Goal: Task Accomplishment & Management: Use online tool/utility

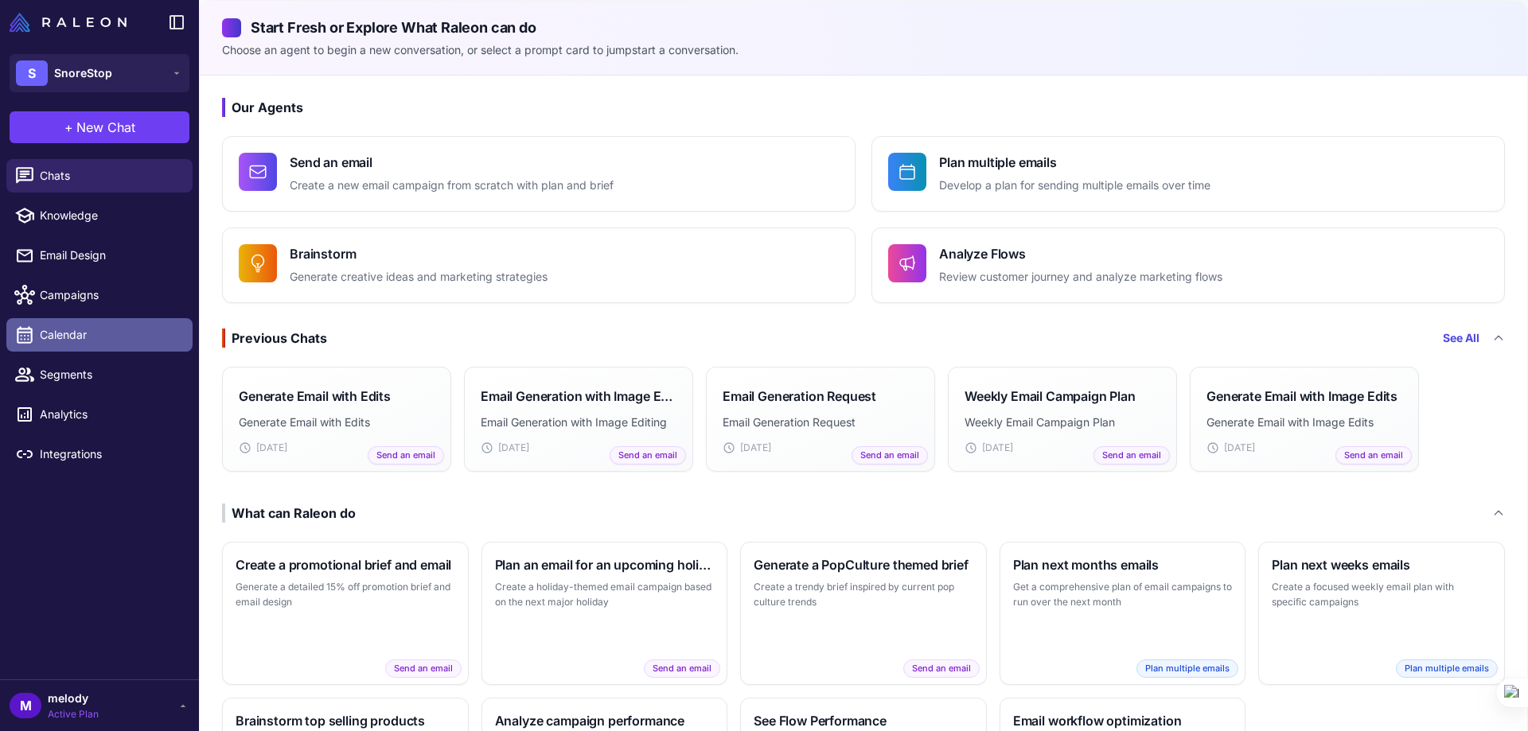
click at [49, 334] on span "Calendar" at bounding box center [110, 335] width 140 height 18
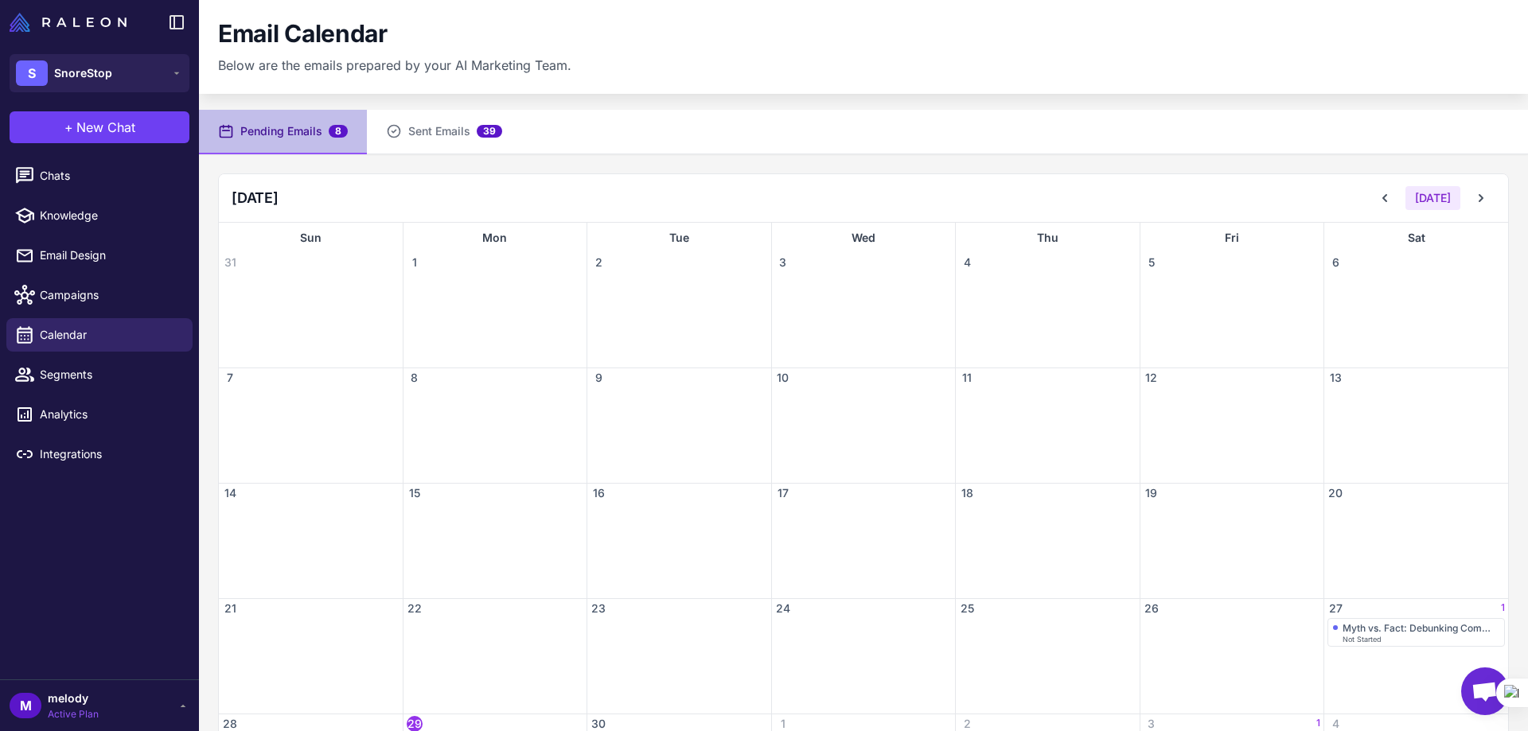
scroll to position [118, 0]
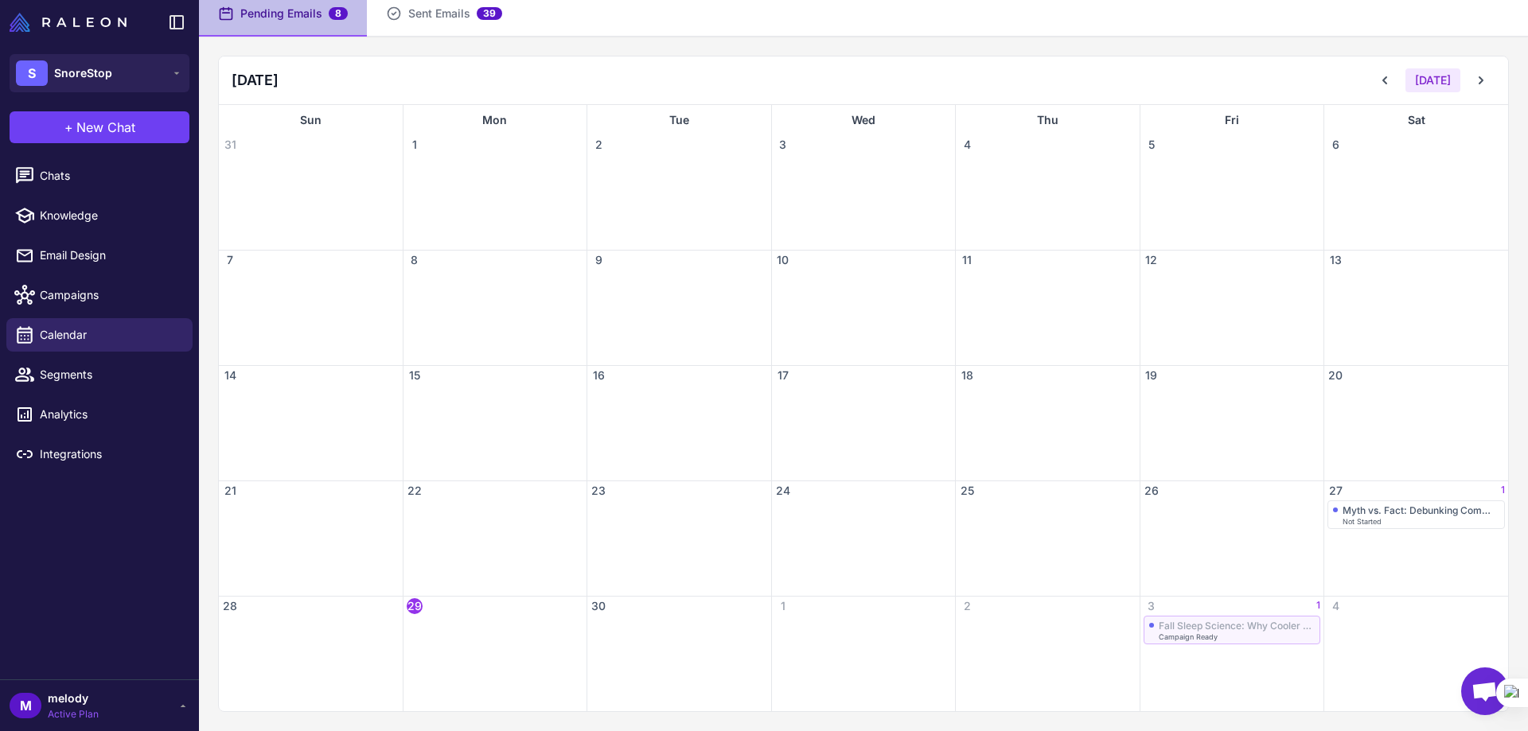
click at [1242, 632] on div "Fall Sleep Science: Why Cooler Air Can Worsen Snoring Campaign Ready" at bounding box center [1232, 630] width 166 height 21
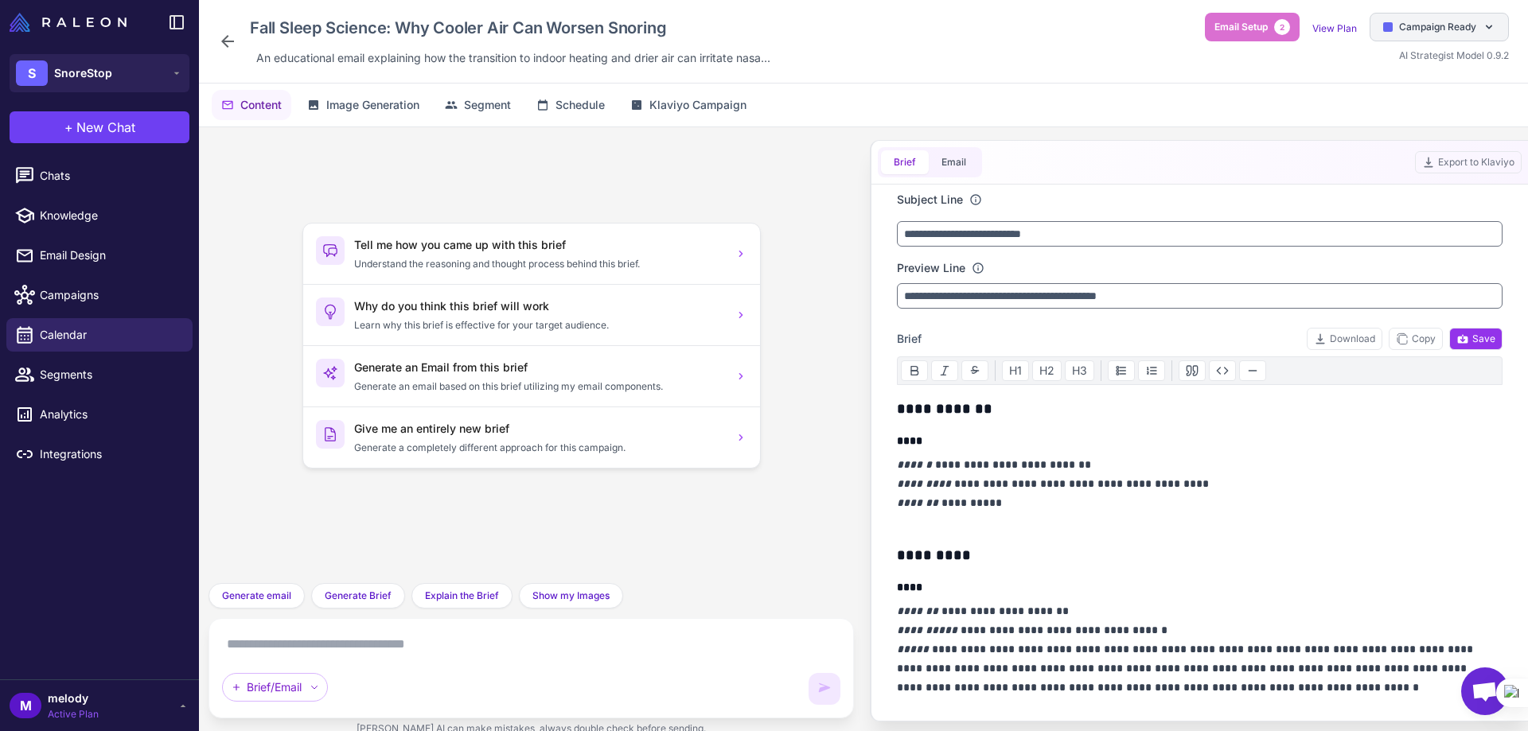
click at [1385, 26] on div at bounding box center [1388, 27] width 10 height 10
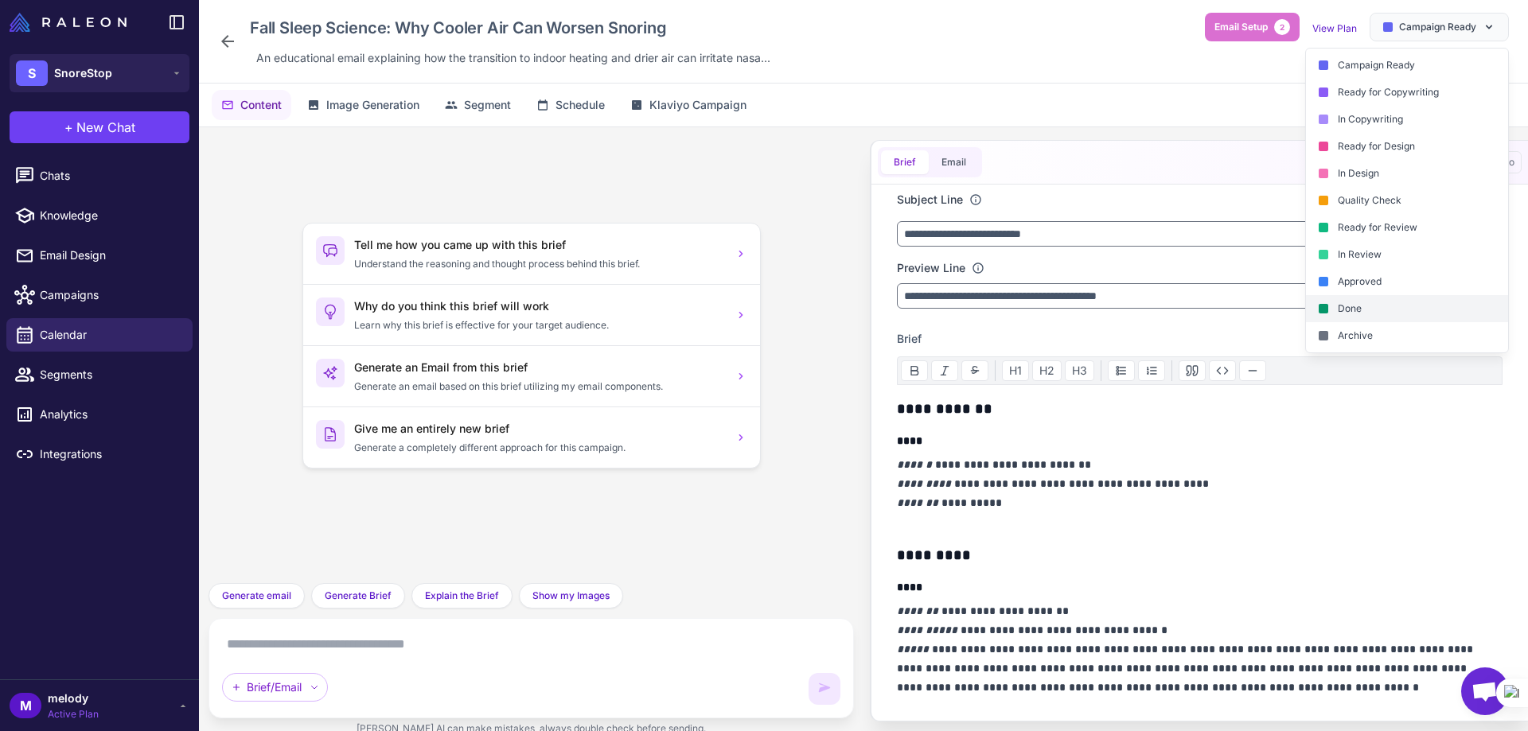
click at [1343, 308] on div "Done" at bounding box center [1407, 308] width 202 height 27
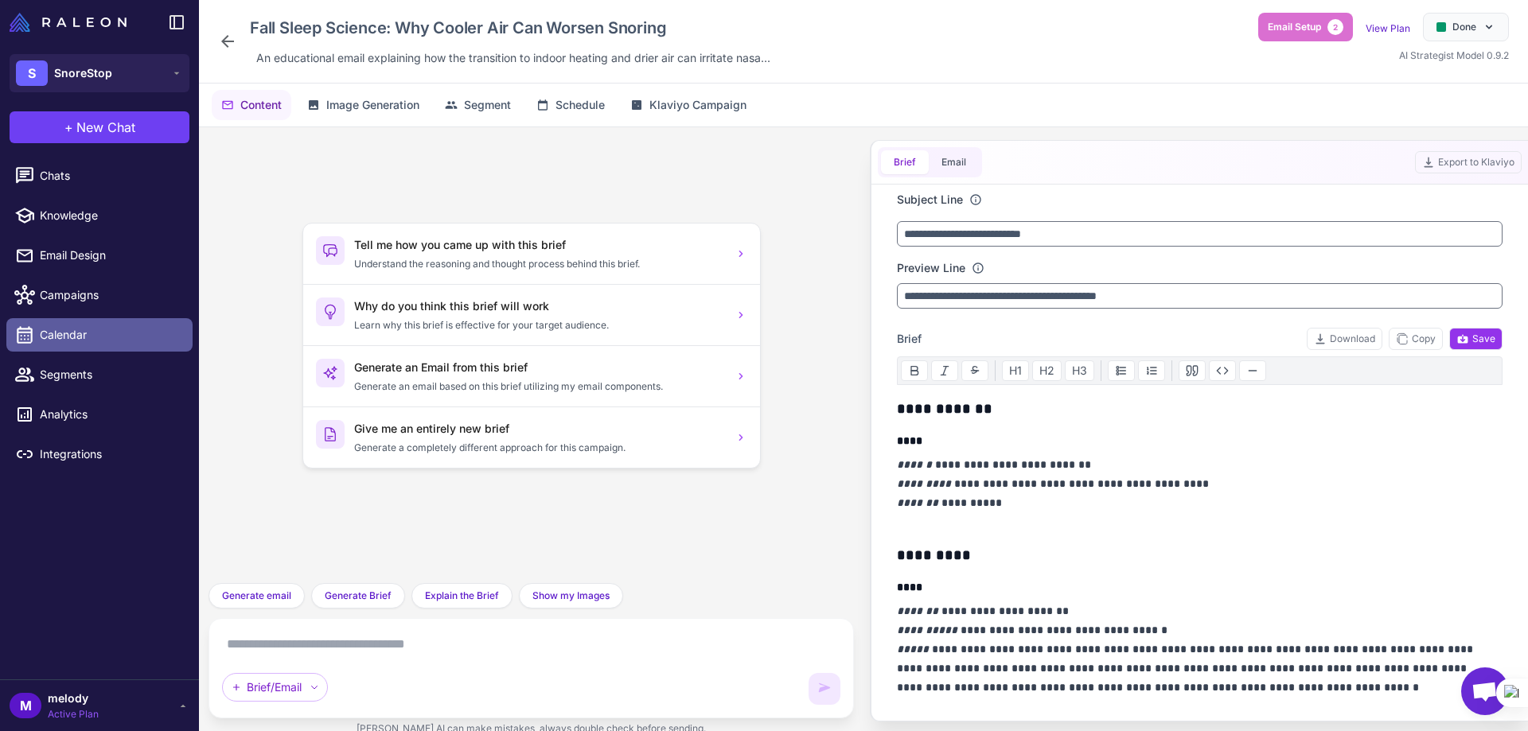
click at [53, 331] on span "Calendar" at bounding box center [110, 335] width 140 height 18
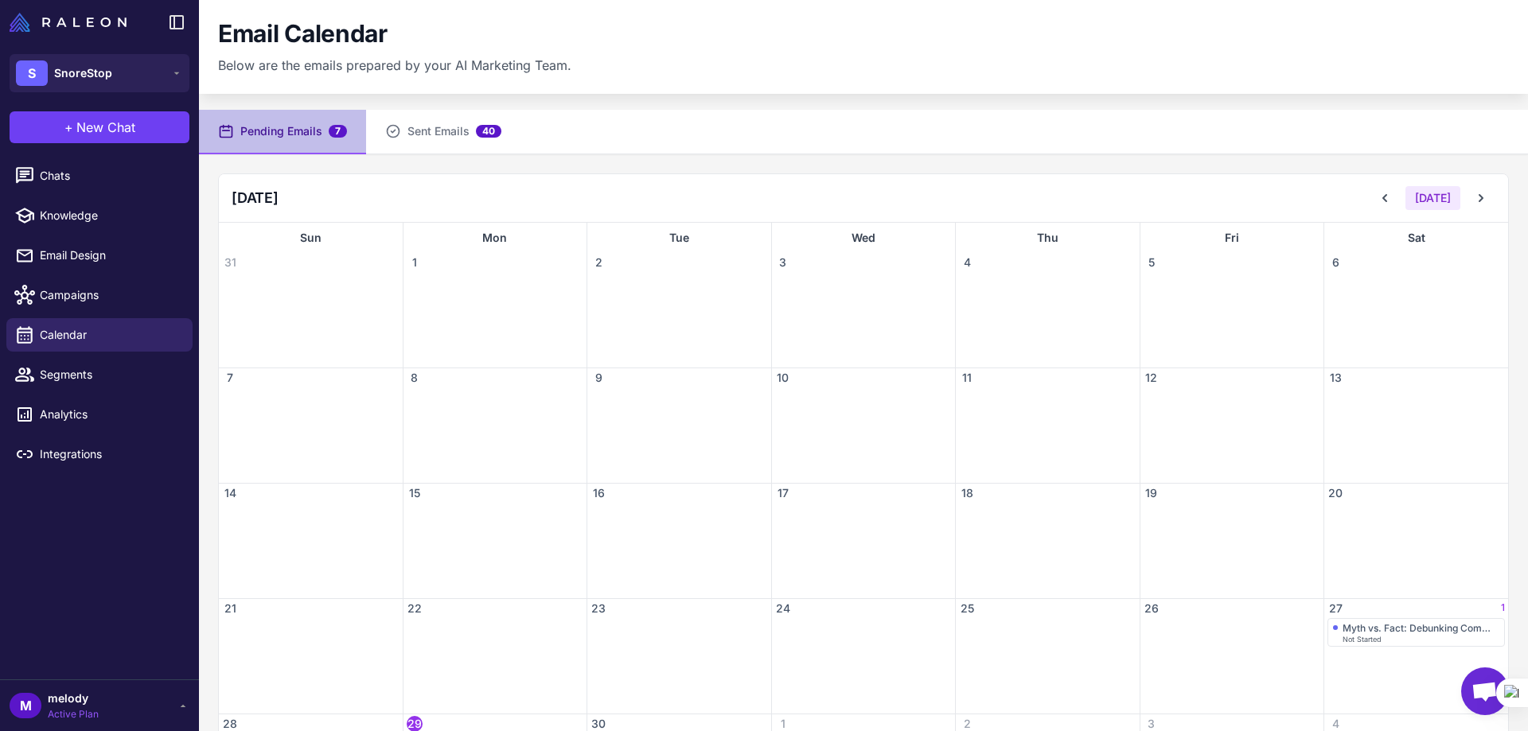
scroll to position [118, 0]
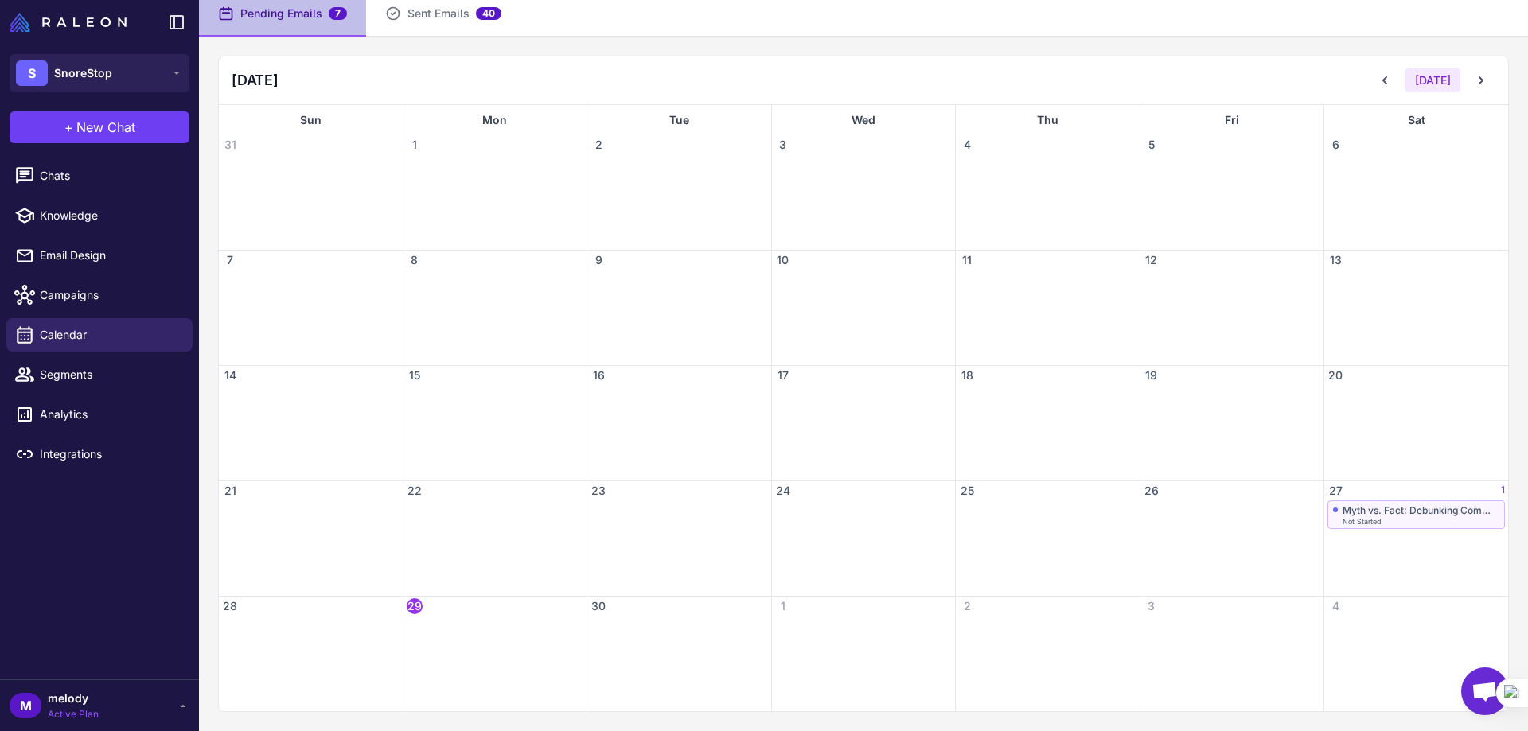
click at [1348, 512] on div "Myth vs. Fact: Debunking Common Snoring Misconceptions" at bounding box center [1420, 510] width 157 height 12
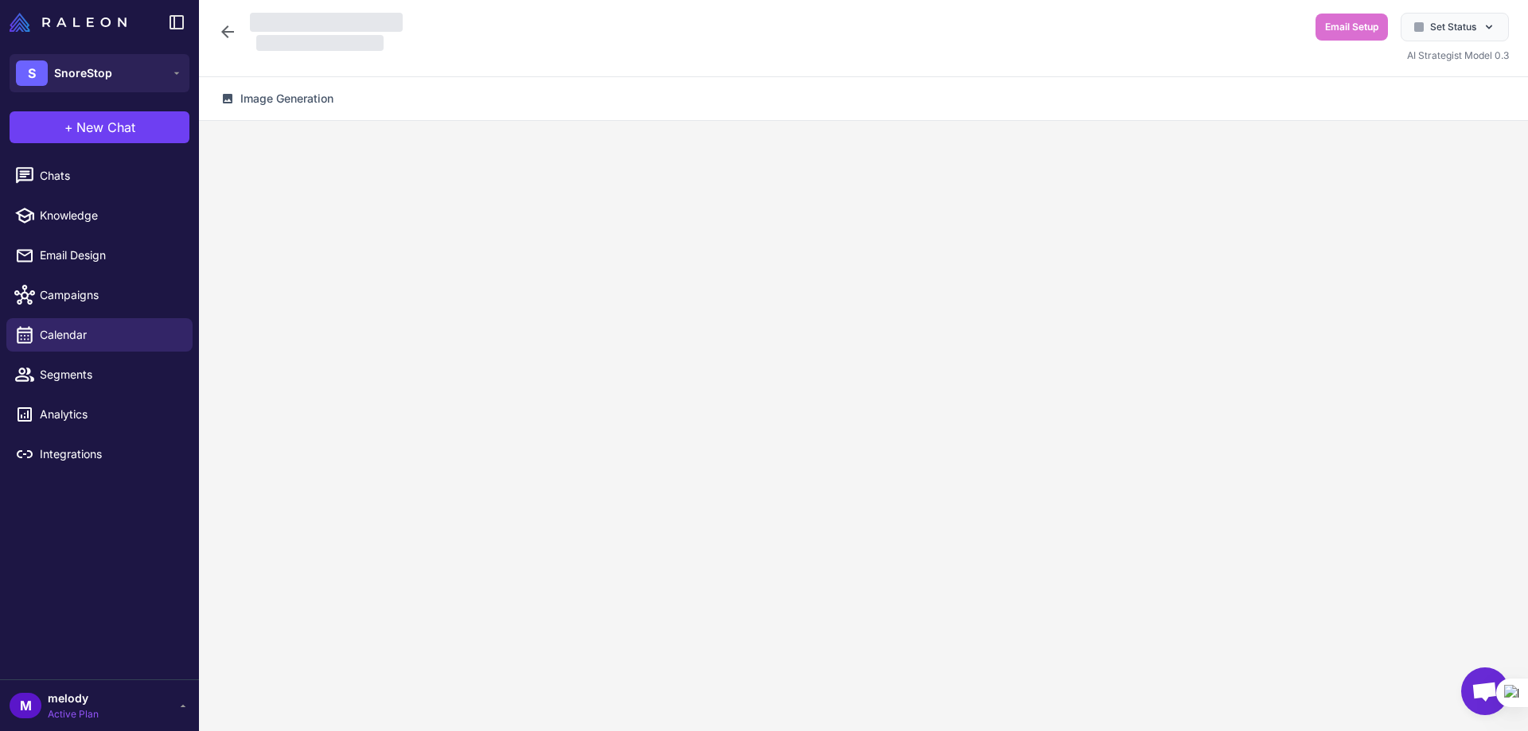
click at [1348, 512] on div at bounding box center [863, 435] width 1329 height 629
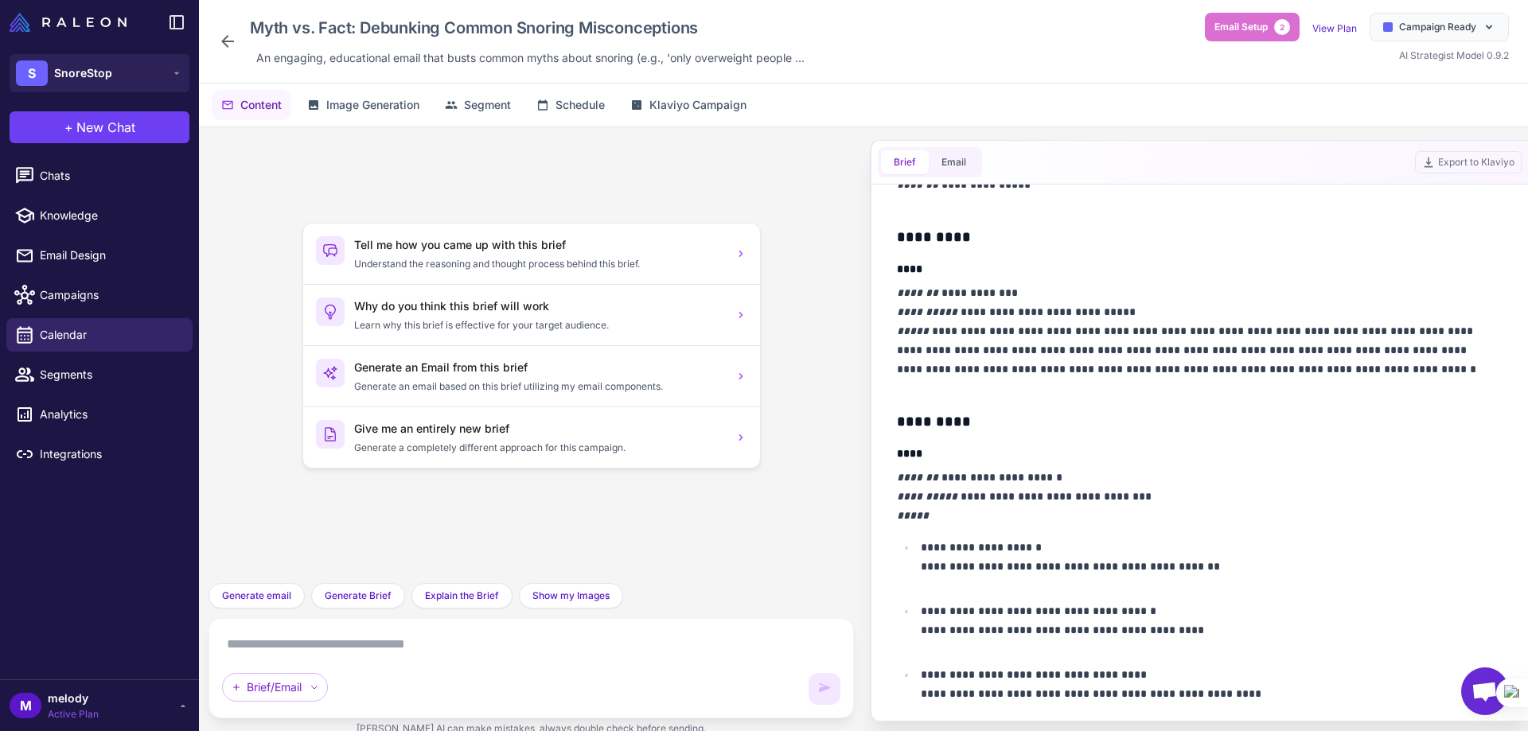
scroll to position [716, 0]
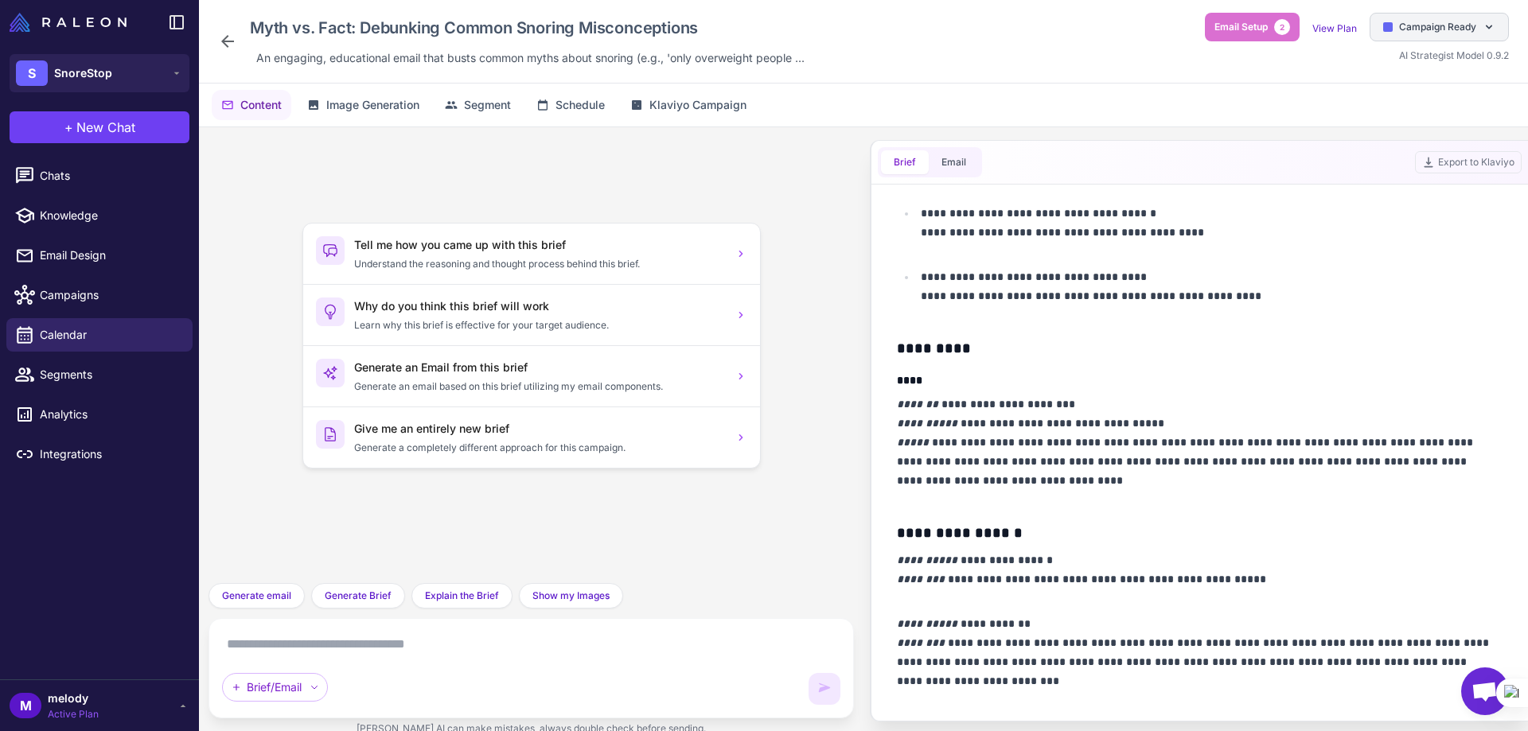
click at [1397, 26] on div "Campaign Ready" at bounding box center [1438, 27] width 139 height 29
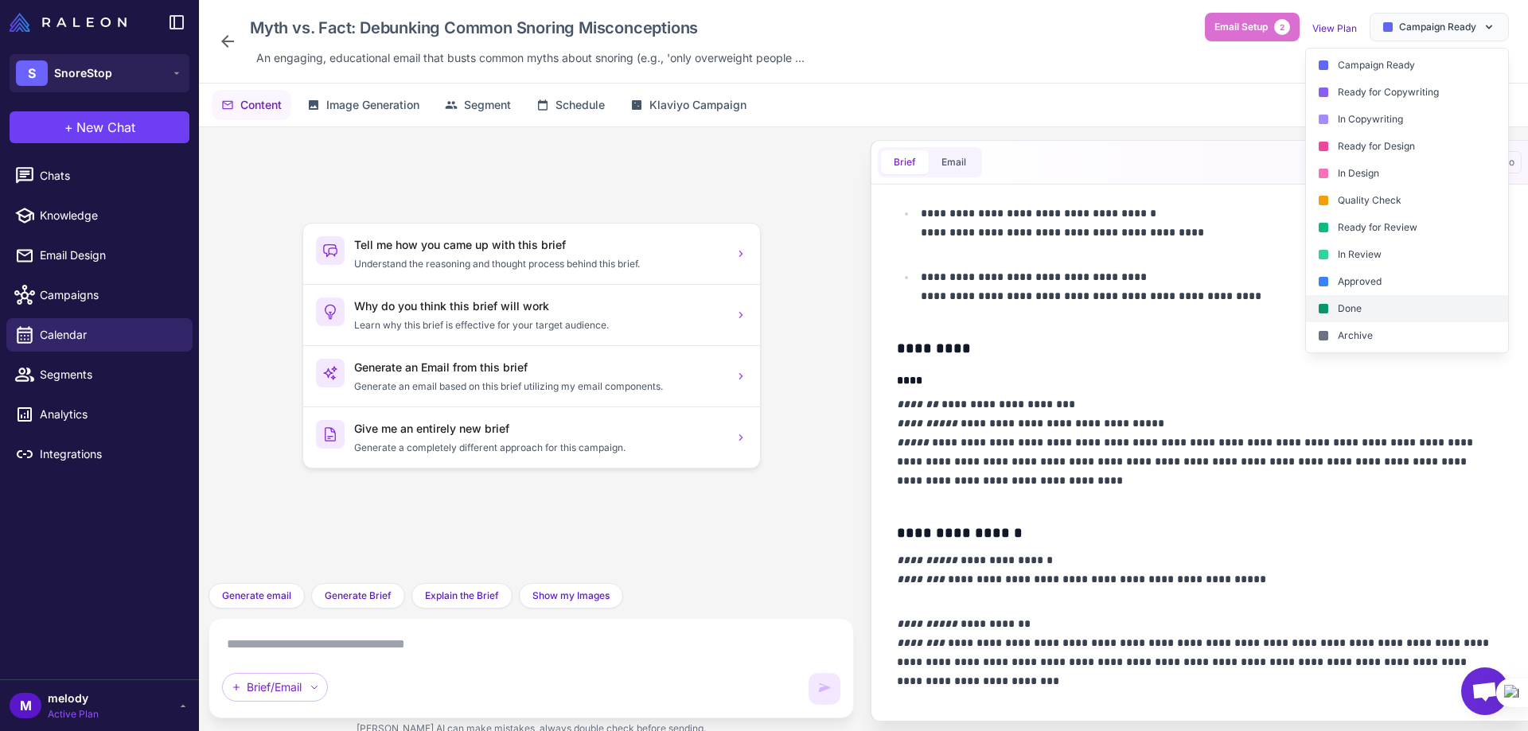
click at [1332, 303] on div "Done" at bounding box center [1407, 308] width 202 height 27
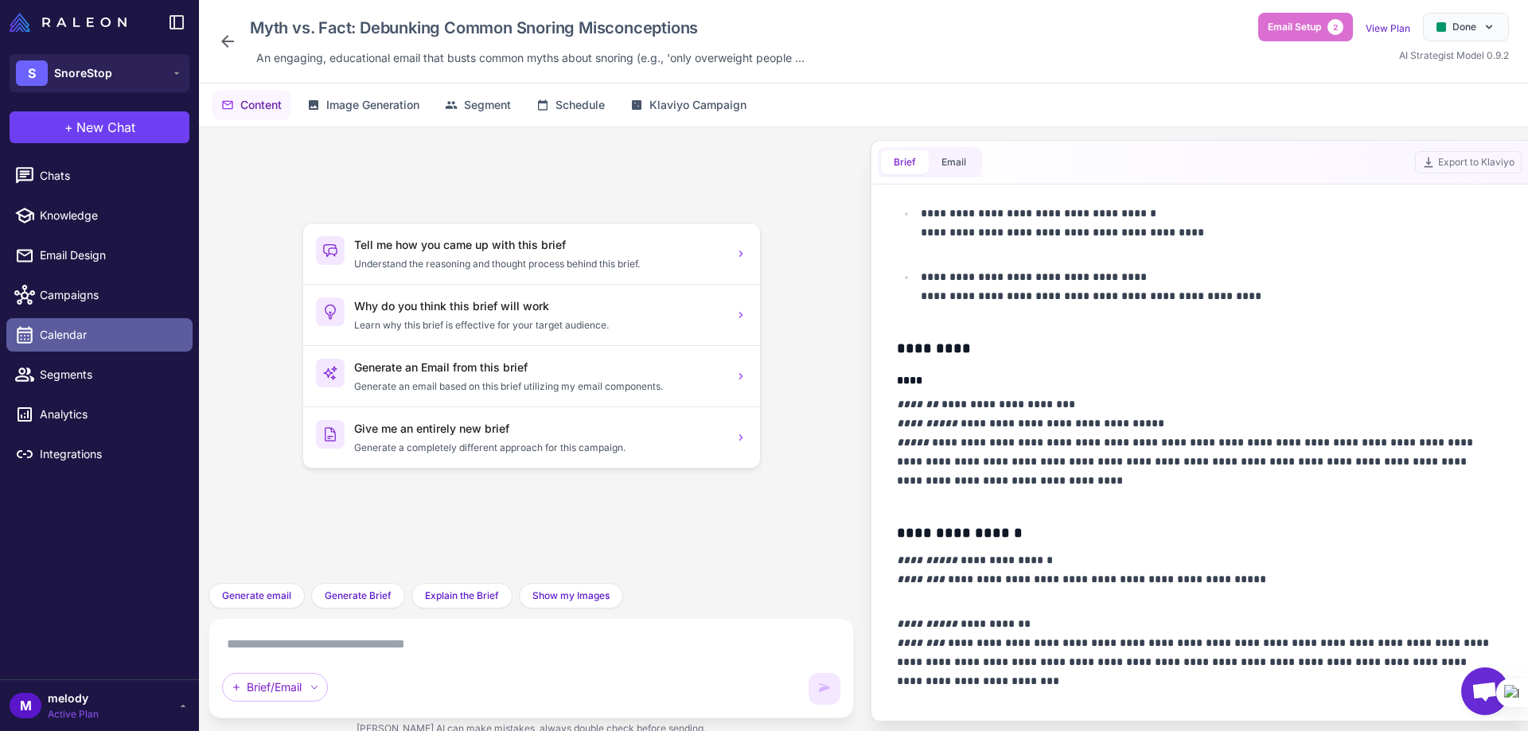
click at [61, 337] on span "Calendar" at bounding box center [110, 335] width 140 height 18
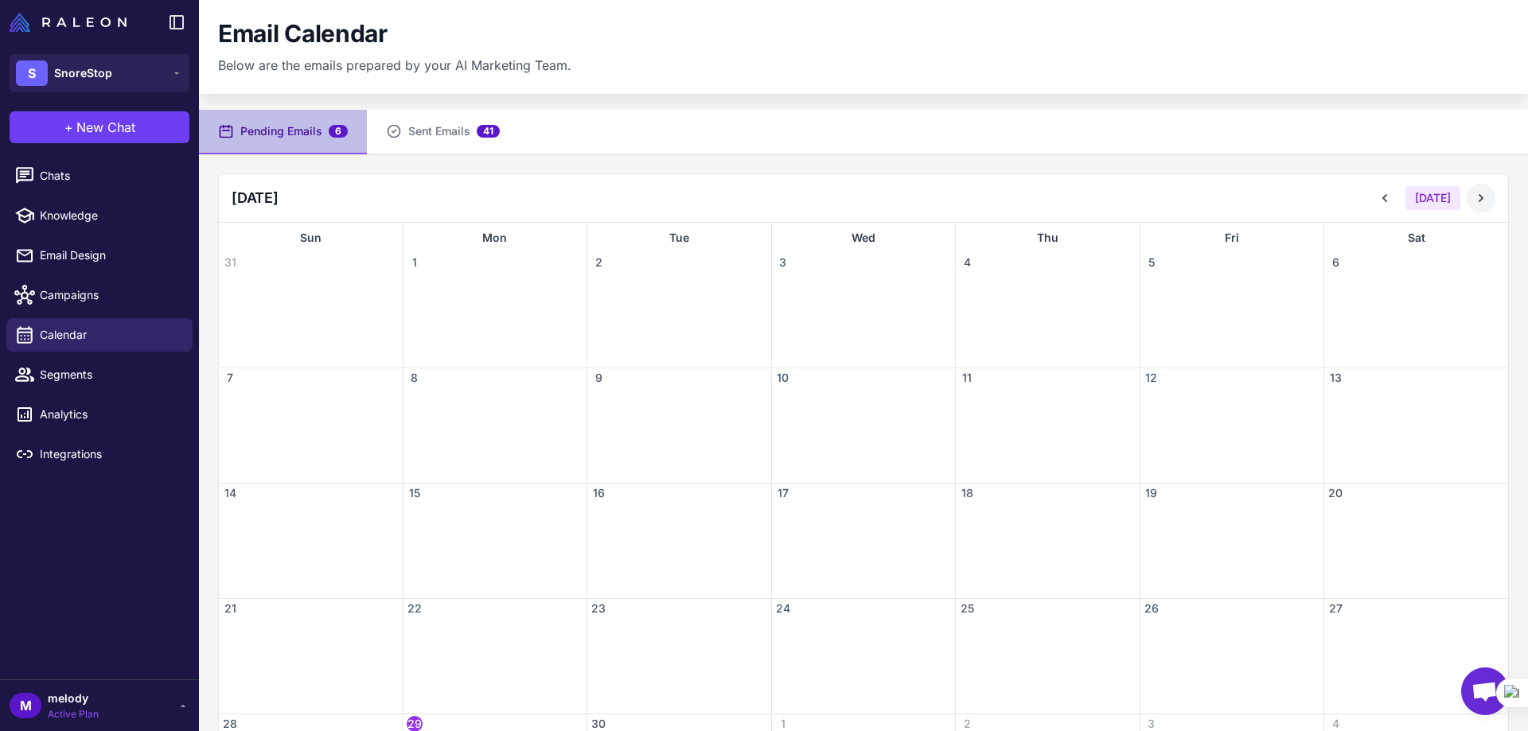
click at [1473, 194] on icon at bounding box center [1481, 198] width 16 height 16
click at [1202, 419] on div "A Partner's Perspective: 'We Finally Sleep in the Same Bed Again' Not Started" at bounding box center [1232, 434] width 184 height 95
click at [1199, 411] on div "Not Started" at bounding box center [1236, 408] width 157 height 7
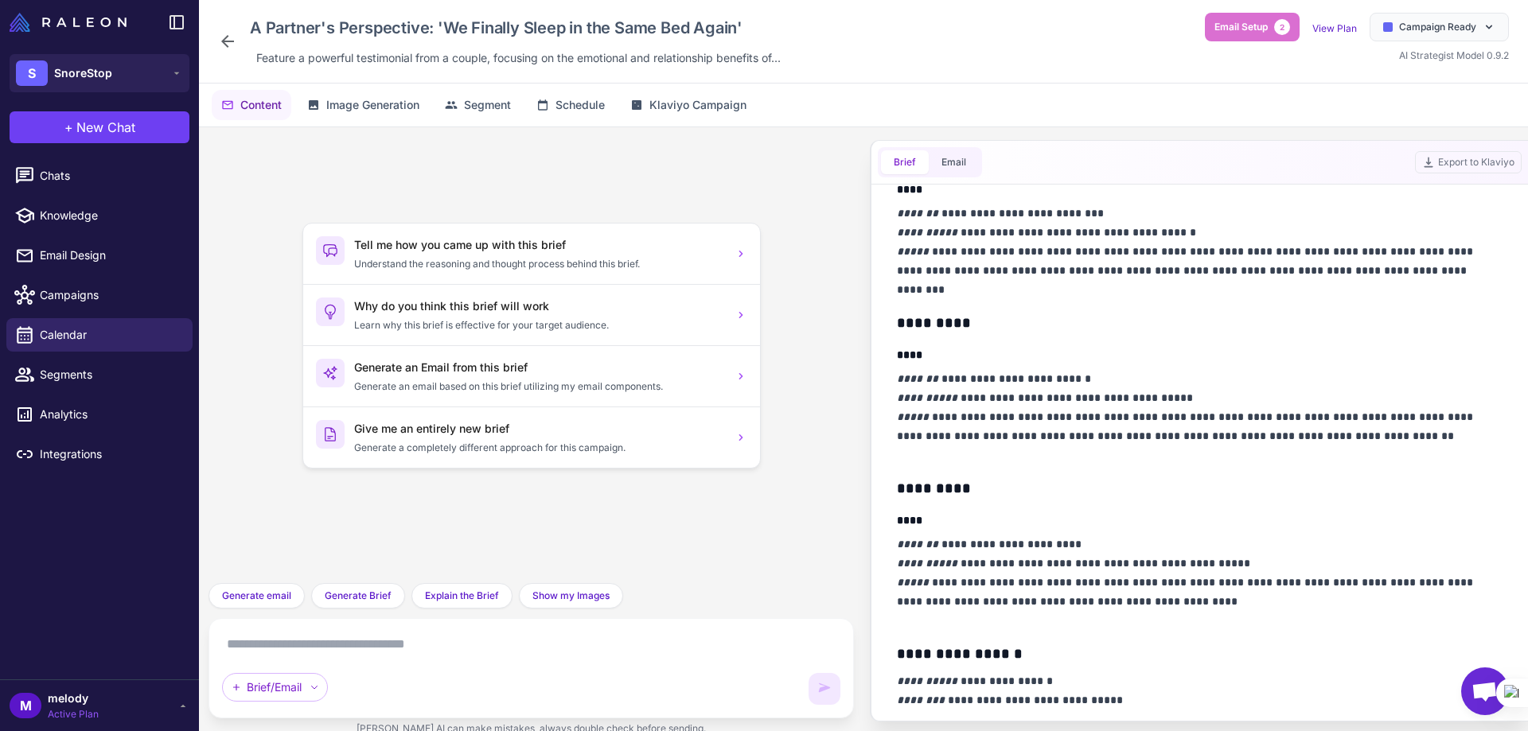
scroll to position [477, 0]
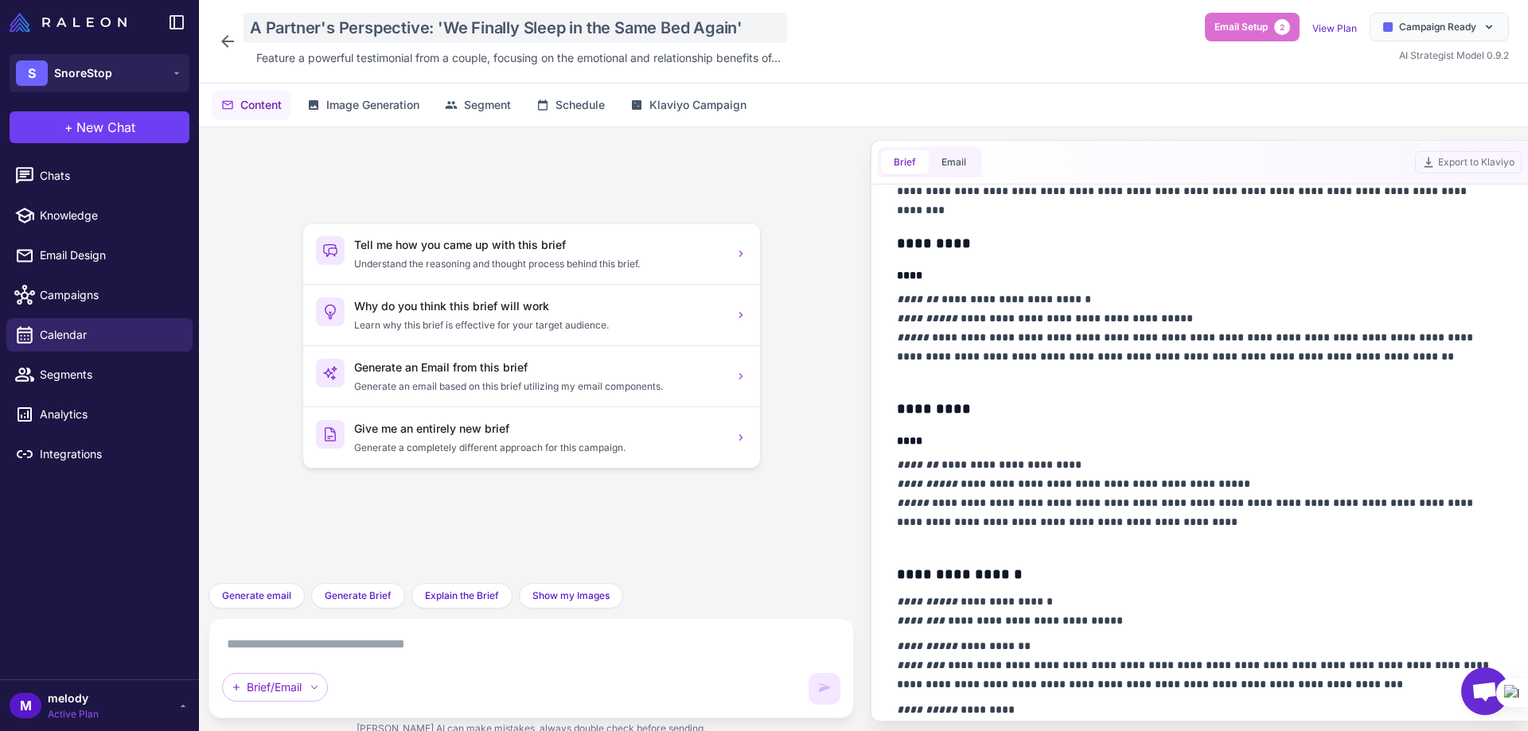
click at [326, 37] on div "A Partner's Perspective: 'We Finally Sleep in the Same Bed Again'" at bounding box center [514, 28] width 543 height 30
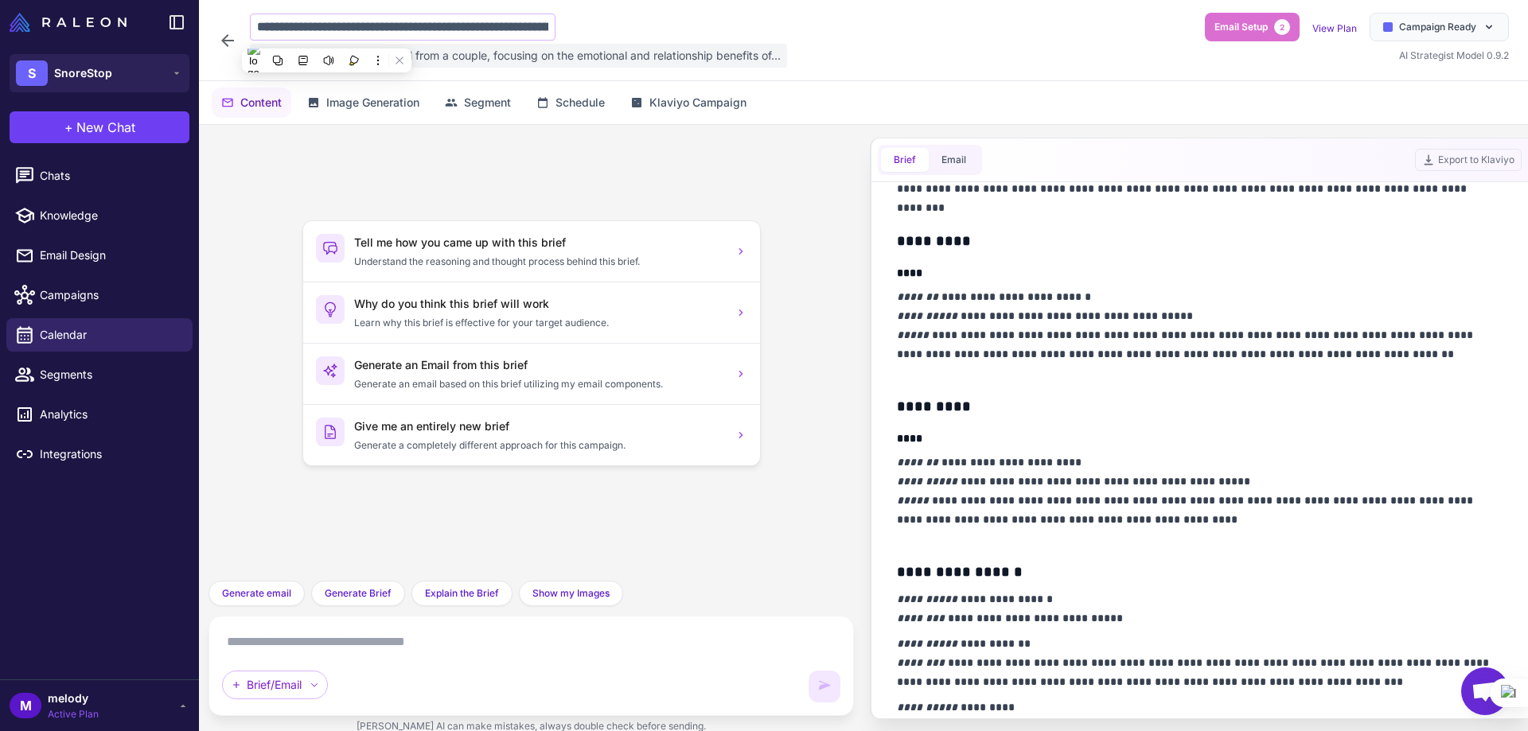
scroll to position [0, 111]
click at [463, 57] on span "Feature a powerful testimonial from a couple, focusing on the emotional and rel…" at bounding box center [518, 56] width 524 height 18
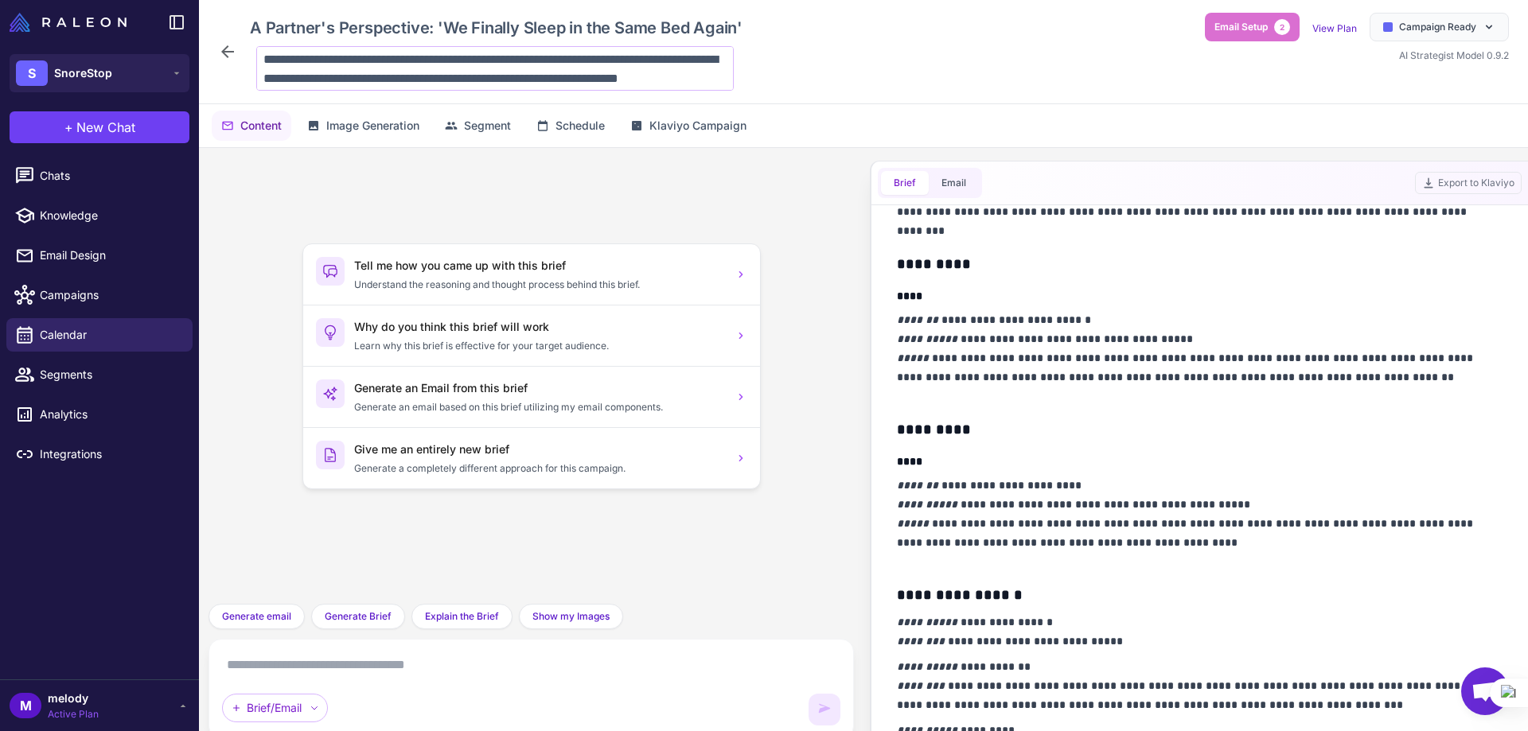
scroll to position [21, 0]
click at [313, 76] on textarea "**********" at bounding box center [494, 68] width 477 height 45
drag, startPoint x: 402, startPoint y: 78, endPoint x: 245, endPoint y: 49, distance: 159.5
click at [245, 49] on div "**********" at bounding box center [483, 52] width 531 height 78
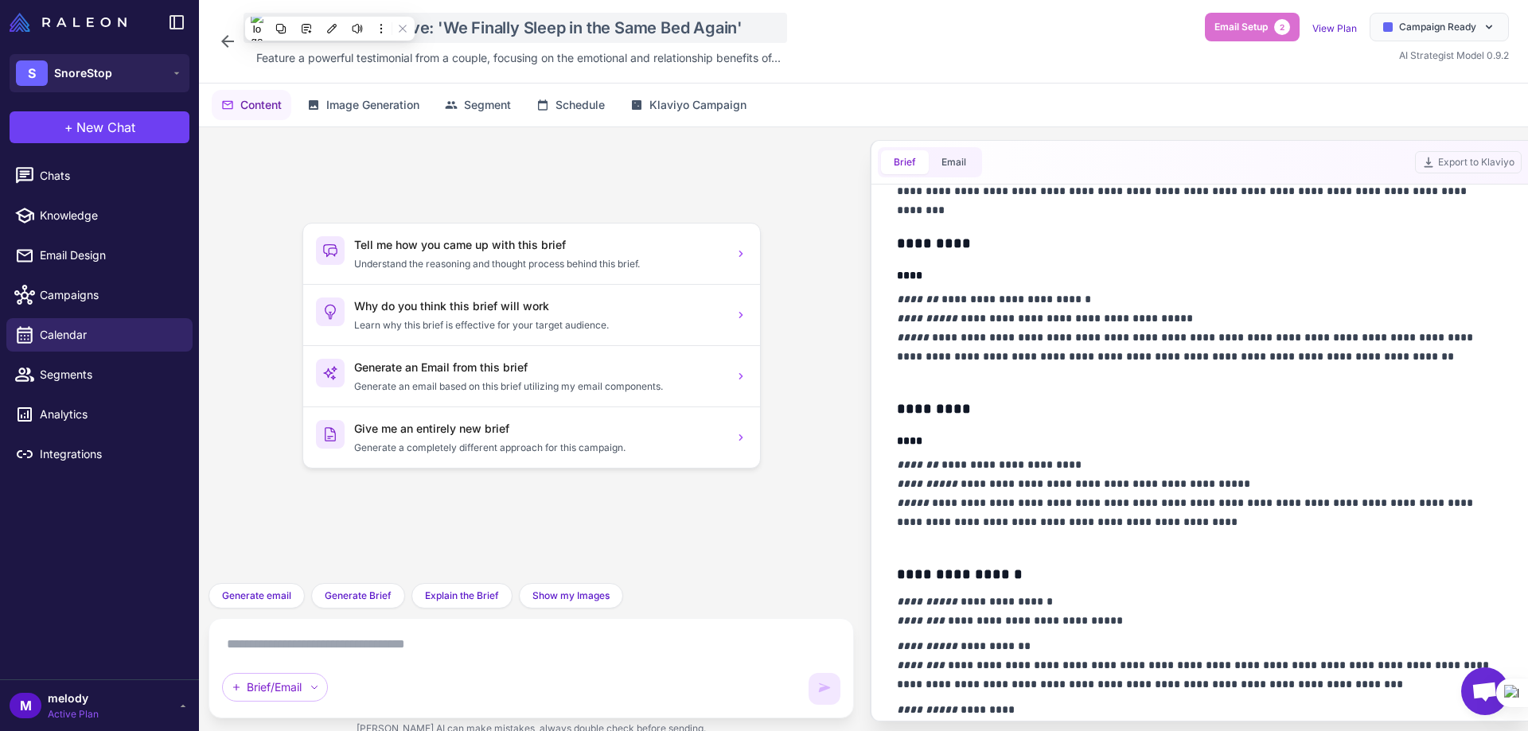
click at [644, 31] on div "A Partner's Perspective: 'We Finally Sleep in the Same Bed Again'" at bounding box center [514, 28] width 543 height 30
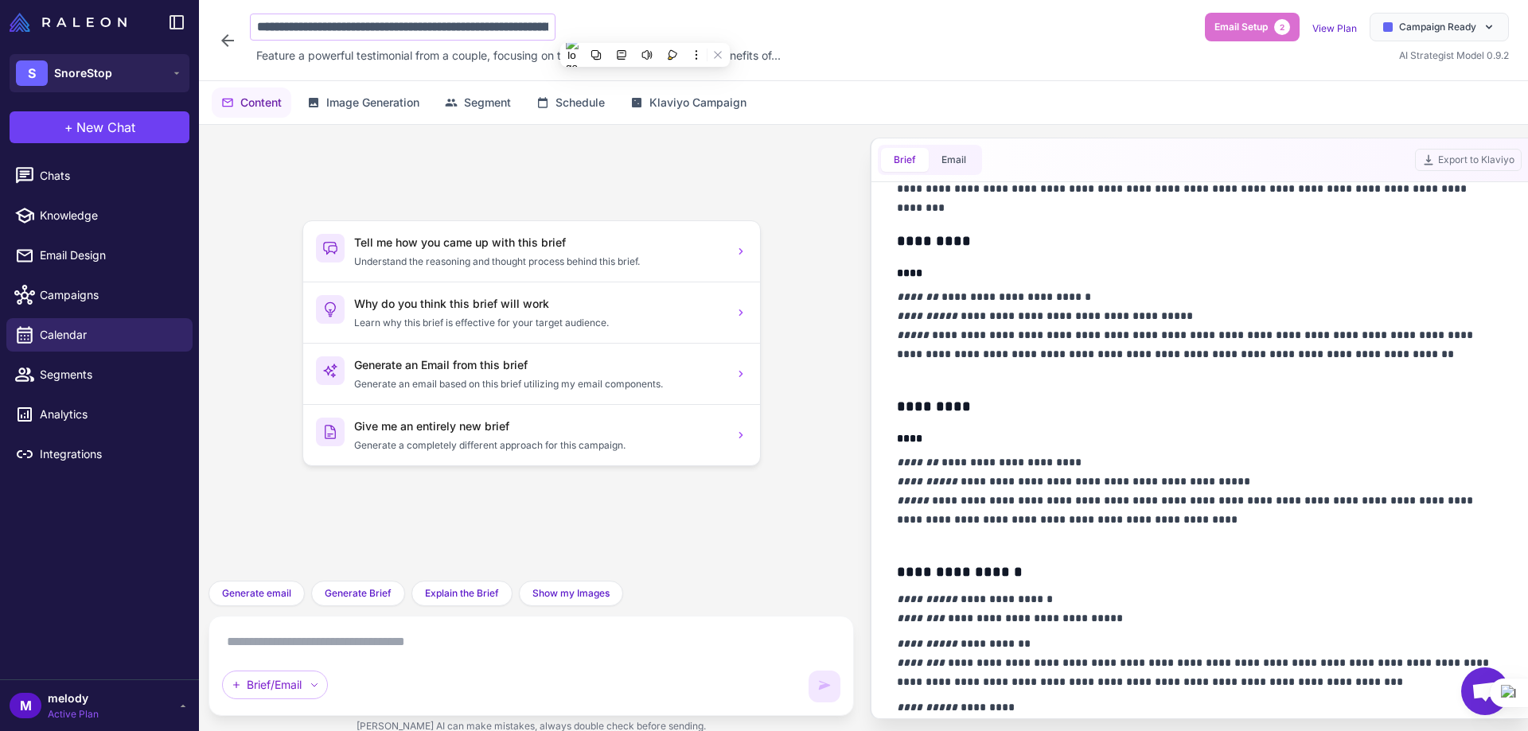
scroll to position [0, 111]
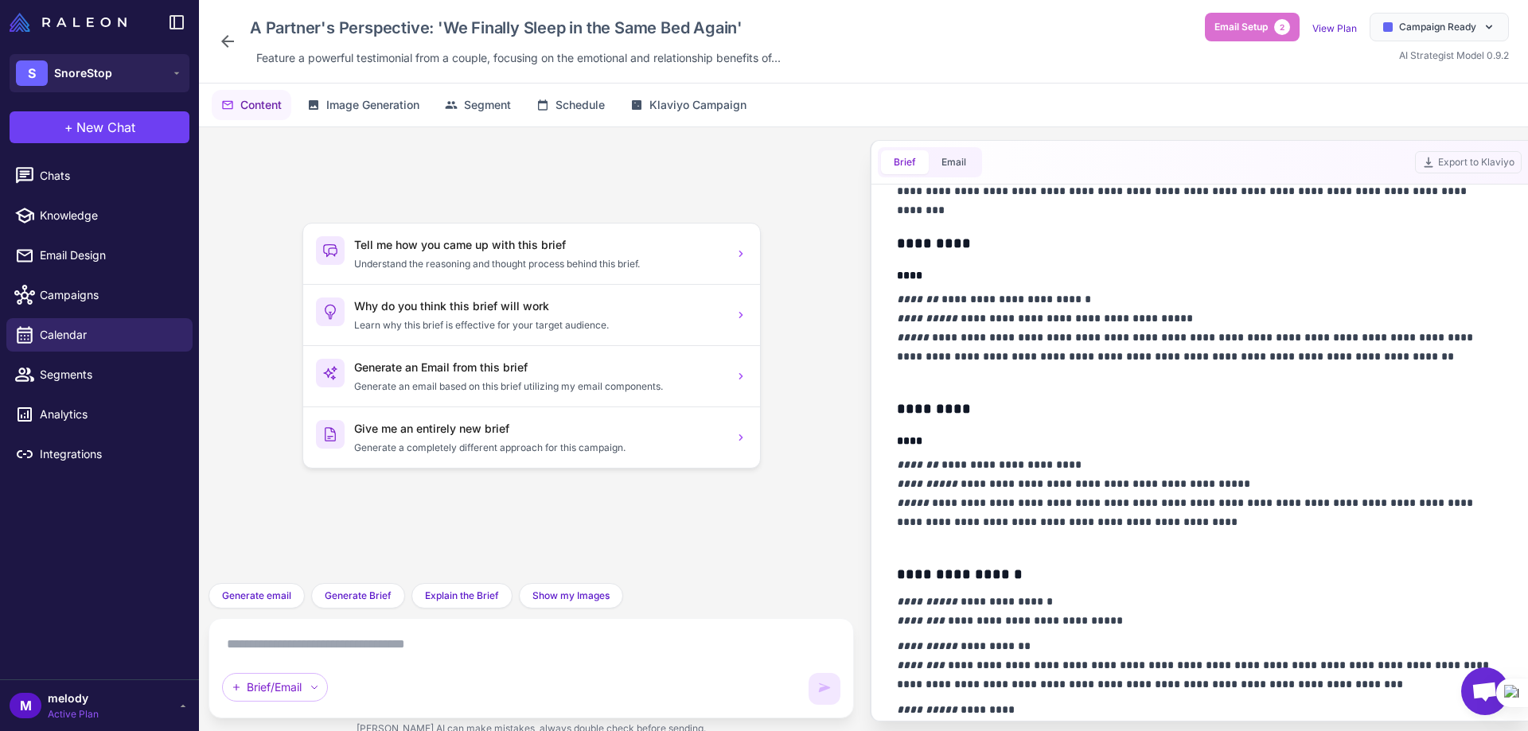
click at [607, 683] on div "Brief/Email" at bounding box center [510, 687] width 577 height 29
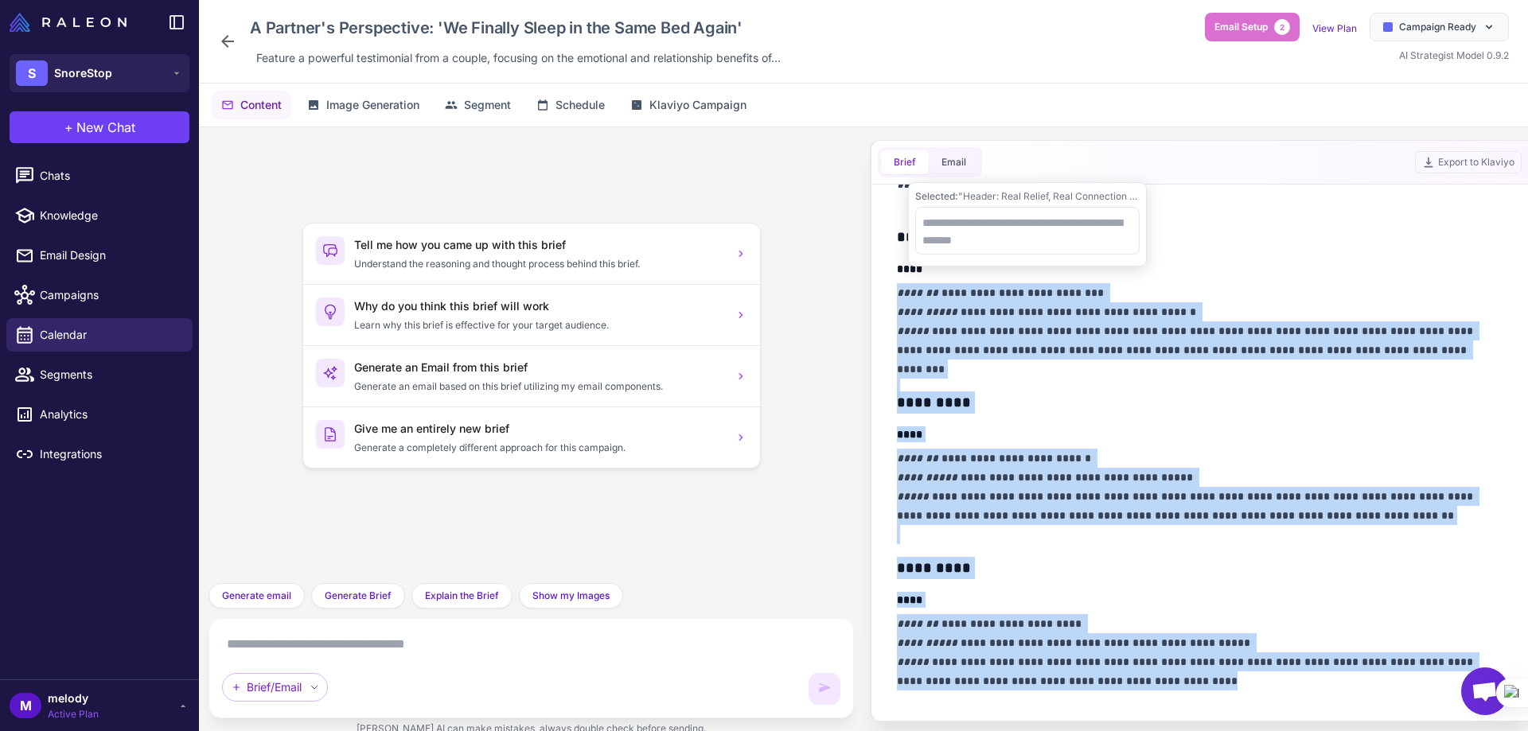
scroll to position [239, 0]
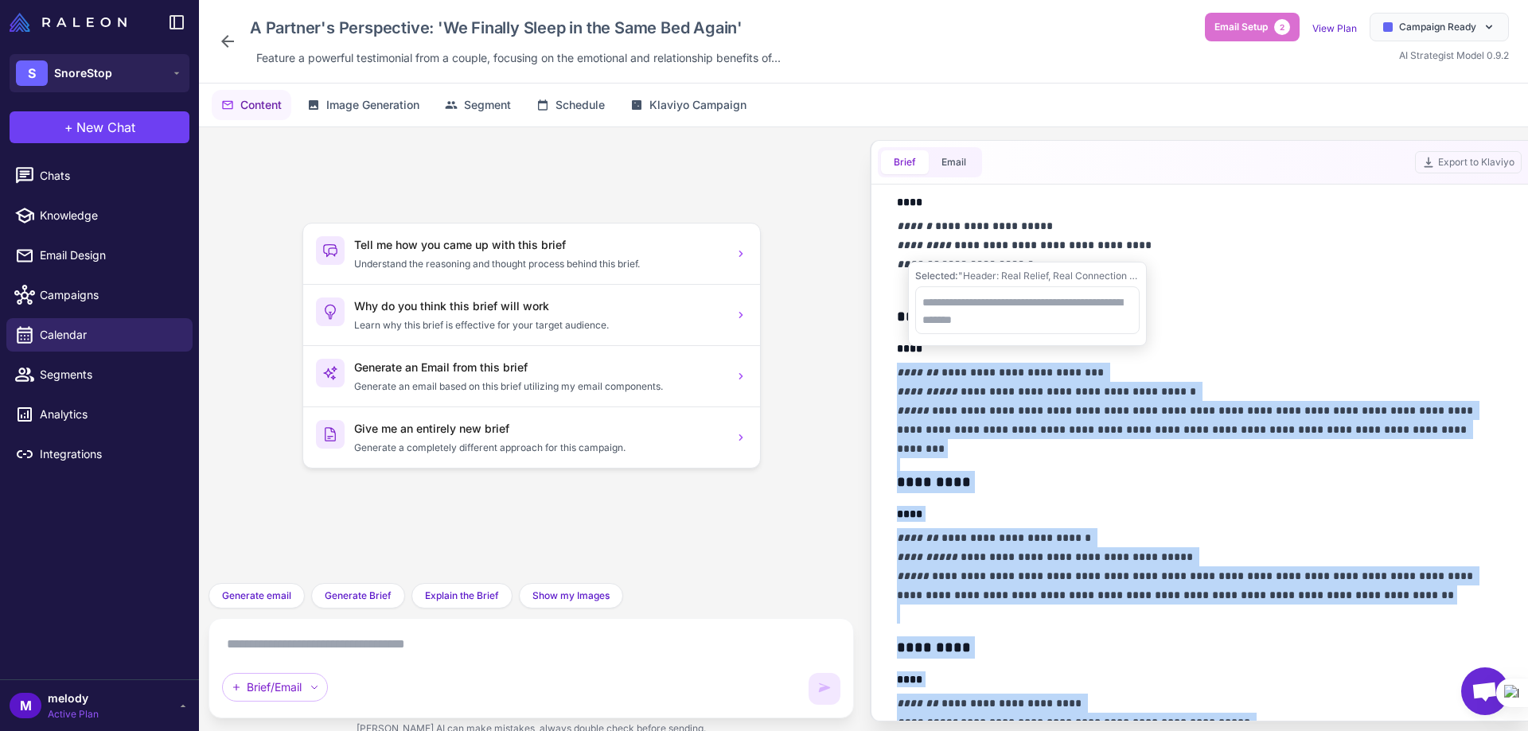
drag, startPoint x: 1161, startPoint y: 524, endPoint x: 889, endPoint y: 367, distance: 314.4
click at [889, 367] on div "**********" at bounding box center [1200, 453] width 644 height 536
